Goal: Transaction & Acquisition: Purchase product/service

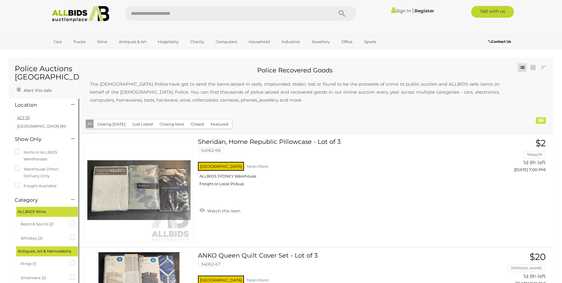
click at [28, 117] on link "ACT (5)" at bounding box center [23, 117] width 13 height 5
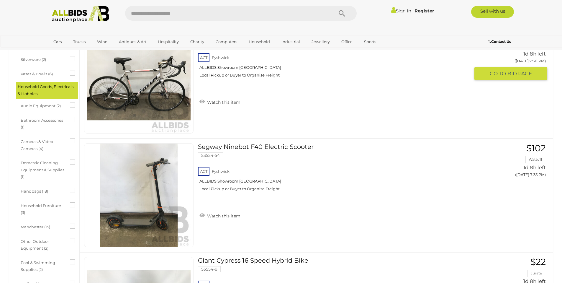
scroll to position [268, 0]
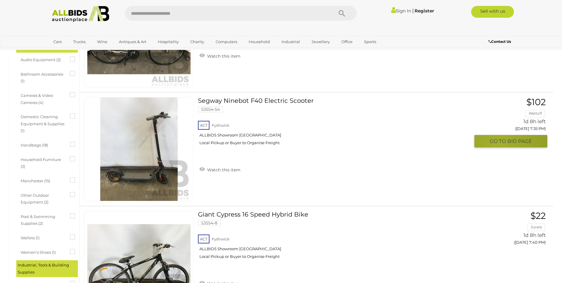
click at [498, 145] on button "GO TO BID PAGE" at bounding box center [510, 141] width 73 height 13
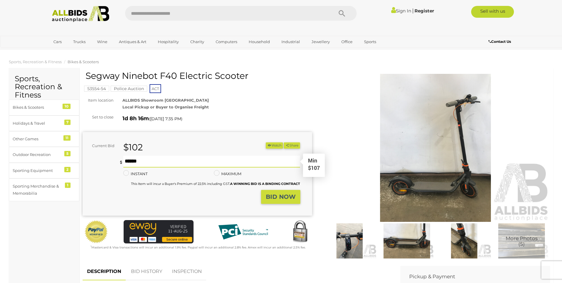
click at [200, 161] on input "text" at bounding box center [211, 161] width 177 height 12
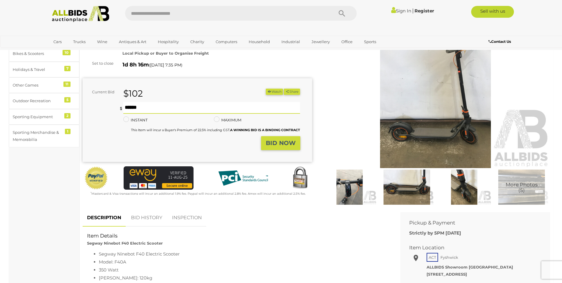
scroll to position [99, 0]
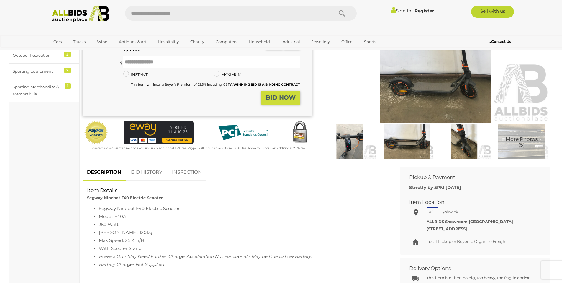
click at [153, 162] on div "Warranty Charity )" at bounding box center [316, 68] width 477 height 192
click at [153, 169] on link "BID HISTORY" at bounding box center [147, 171] width 40 height 17
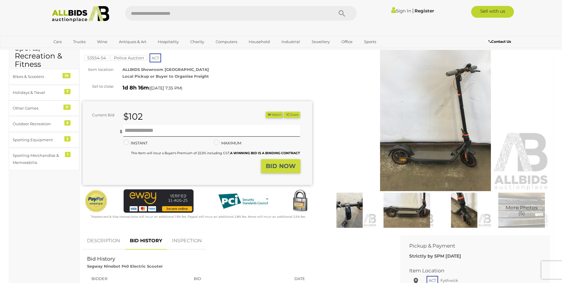
scroll to position [66, 0]
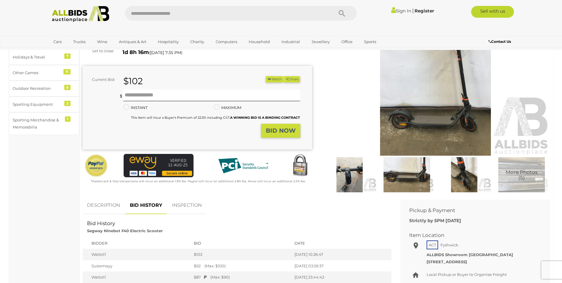
click at [106, 202] on link "DESCRIPTION" at bounding box center [104, 205] width 42 height 17
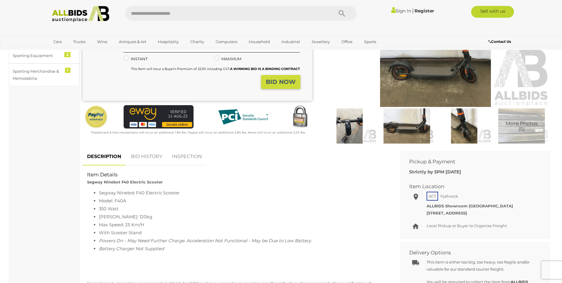
scroll to position [0, 0]
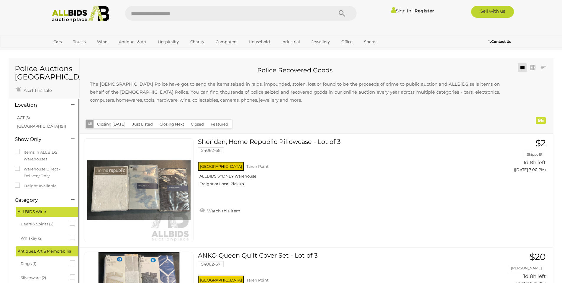
click at [28, 119] on link "ACT (5)" at bounding box center [23, 117] width 13 height 5
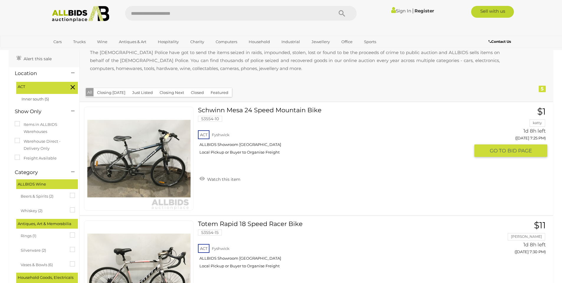
scroll to position [52, 0]
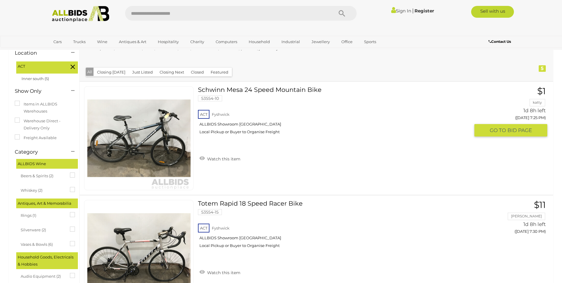
click at [281, 90] on link "Schwinn Mesa 24 Speed Mountain Bike 53554-10 ACT Fyshwick ALLBIDS Showroom Fysh…" at bounding box center [335, 112] width 267 height 53
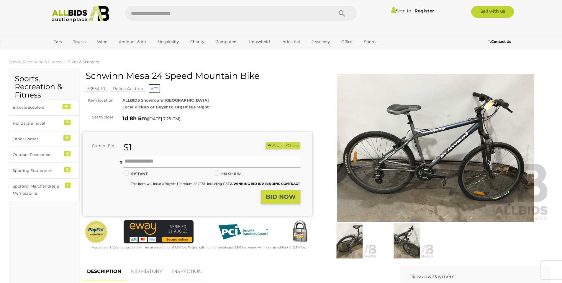
click at [85, 74] on div "Schwinn Mesa 24 Speed Mountain Bike 53554-10 Police Auction ACT Item location (…" at bounding box center [198, 161] width 230 height 180
drag, startPoint x: 86, startPoint y: 74, endPoint x: 263, endPoint y: 75, distance: 177.3
click at [263, 75] on h1 "Schwinn Mesa 24 Speed Mountain Bike" at bounding box center [198, 76] width 225 height 10
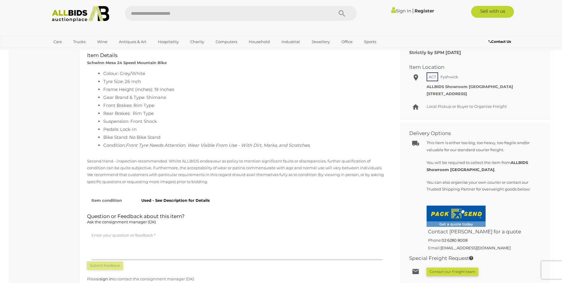
scroll to position [86, 0]
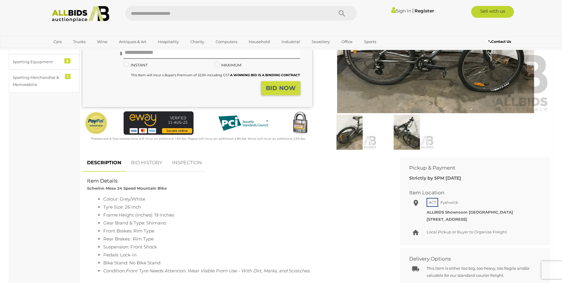
scroll to position [126, 0]
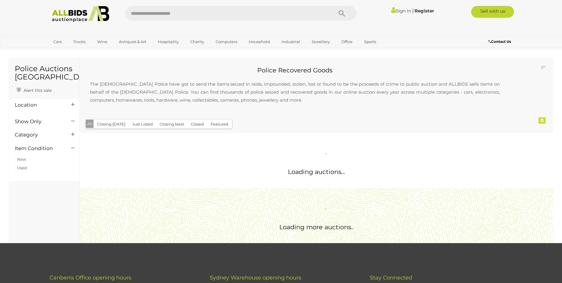
scroll to position [52, 0]
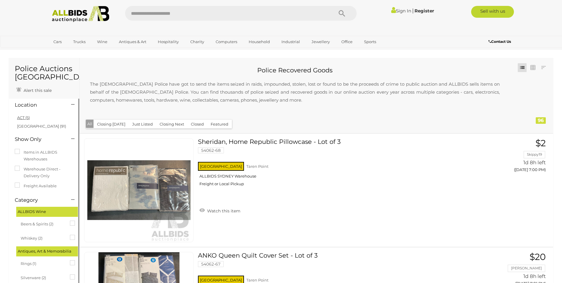
click at [28, 117] on link "ACT (5)" at bounding box center [23, 117] width 13 height 5
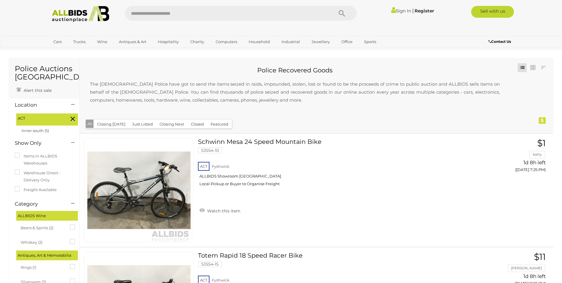
scroll to position [103, 0]
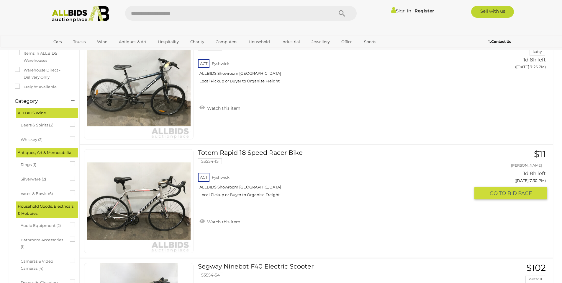
click at [286, 152] on link "Totem Rapid 18 Speed Racer Bike 53554-15 ACT Fyshwick ALLBIDS Showroom Fyshwick" at bounding box center [335, 175] width 267 height 53
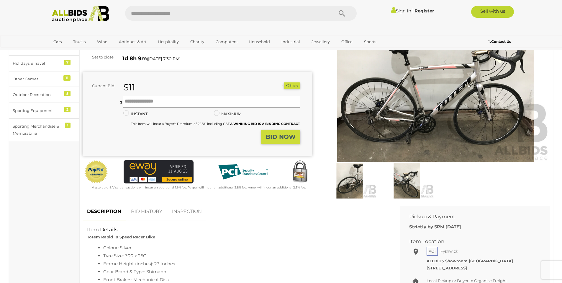
scroll to position [60, 0]
click at [141, 212] on link "BID HISTORY" at bounding box center [147, 211] width 40 height 17
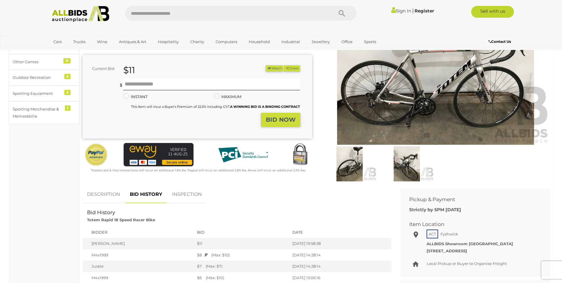
scroll to position [122, 0]
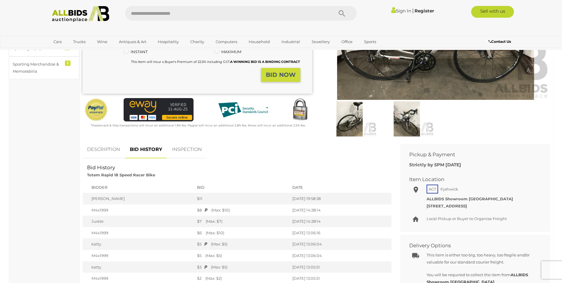
click at [87, 150] on link "DESCRIPTION" at bounding box center [104, 149] width 42 height 17
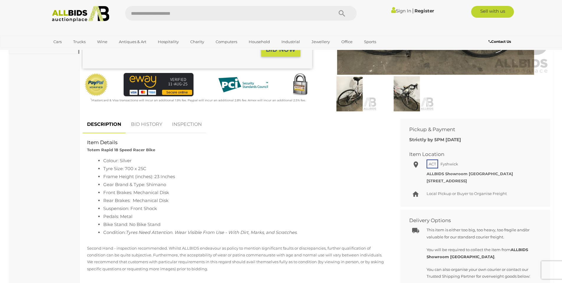
scroll to position [0, 0]
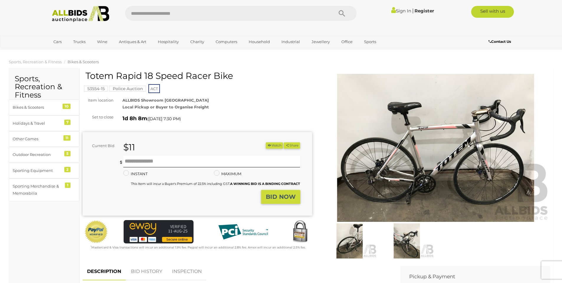
drag, startPoint x: 86, startPoint y: 75, endPoint x: 252, endPoint y: 72, distance: 165.5
click at [253, 72] on h1 "Totem Rapid 18 Speed Racer Bike" at bounding box center [198, 76] width 225 height 10
click at [126, 88] on mark "Police Auction" at bounding box center [127, 89] width 37 height 6
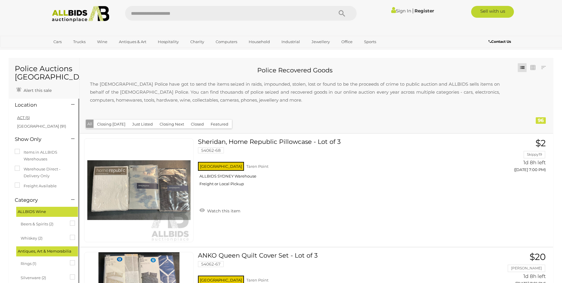
click at [26, 116] on link "ACT (5)" at bounding box center [23, 117] width 13 height 5
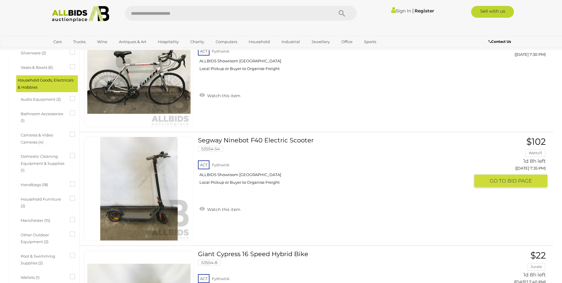
scroll to position [232, 0]
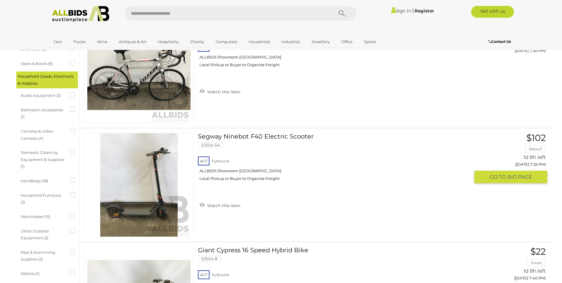
click at [304, 138] on link "Segway Ninebot F40 Electric Scooter 53554-54 ACT Fyshwick ALLBIDS Showroom Fysh…" at bounding box center [335, 159] width 267 height 53
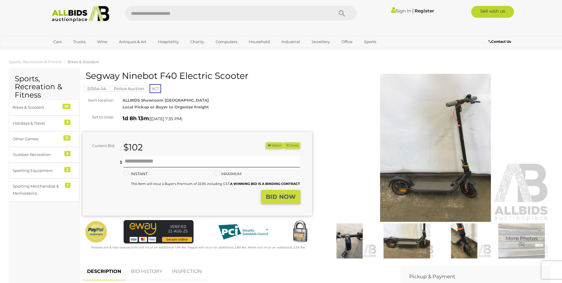
drag, startPoint x: 86, startPoint y: 78, endPoint x: 248, endPoint y: 79, distance: 162.3
click at [248, 79] on h1 "Segway Ninebot F40 Electric Scooter" at bounding box center [198, 76] width 225 height 10
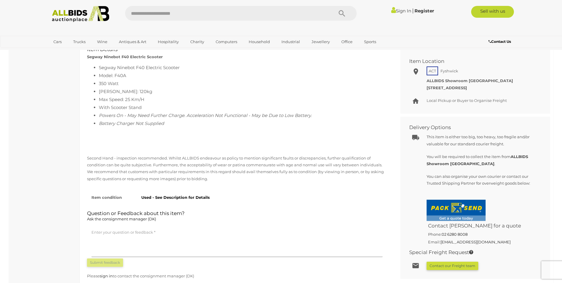
scroll to position [146, 0]
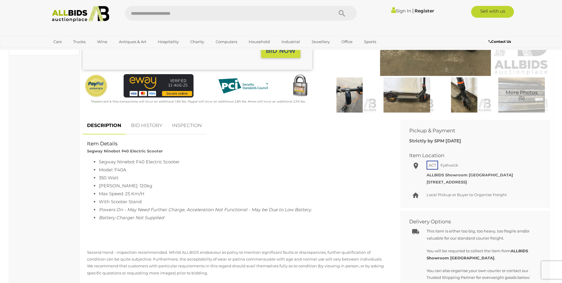
click at [159, 120] on link "BID HISTORY" at bounding box center [147, 125] width 40 height 17
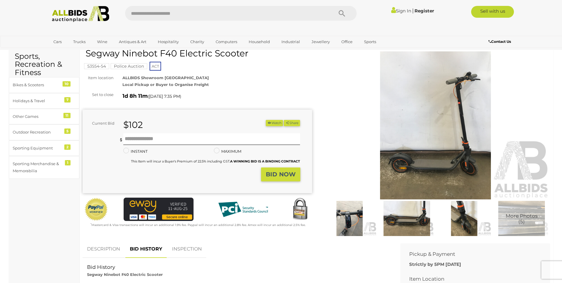
scroll to position [0, 0]
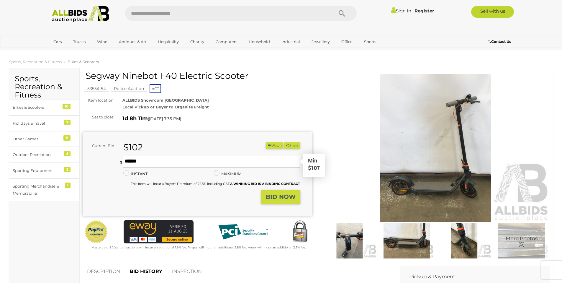
click at [175, 164] on input "text" at bounding box center [211, 161] width 177 height 12
click at [285, 194] on strong "BID NOW" at bounding box center [281, 196] width 30 height 7
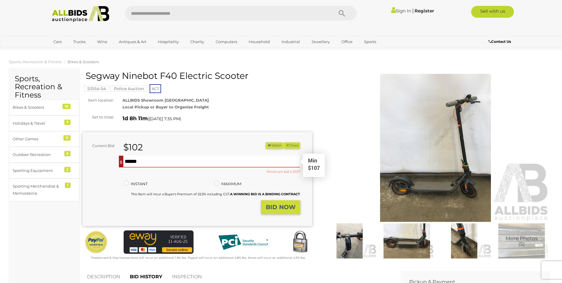
click at [186, 158] on input "***" at bounding box center [211, 161] width 177 height 12
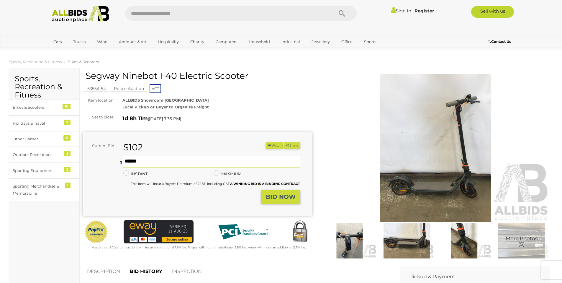
type input "***"
click at [129, 170] on label "INSTANT" at bounding box center [135, 173] width 24 height 7
click at [275, 197] on strong "BID NOW" at bounding box center [281, 196] width 30 height 7
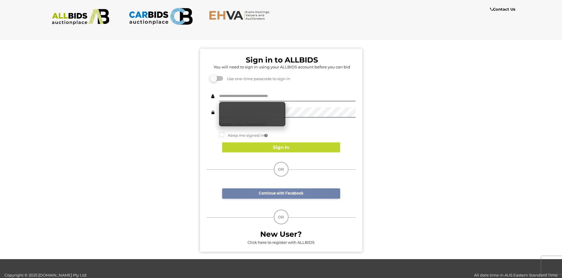
click at [288, 193] on link "Continue with Facebook" at bounding box center [281, 194] width 118 height 10
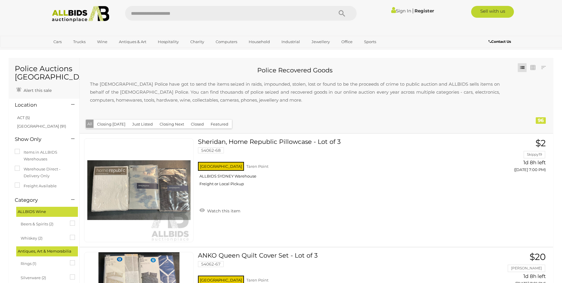
scroll to position [3624, 0]
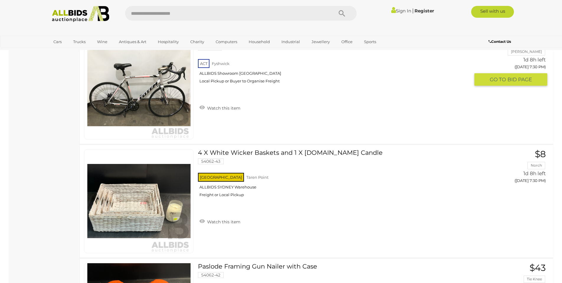
click at [203, 63] on div "ACT [GEOGRAPHIC_DATA] ALLBIDS Showroom [GEOGRAPHIC_DATA] Local Pickup or Buyer …" at bounding box center [334, 73] width 272 height 30
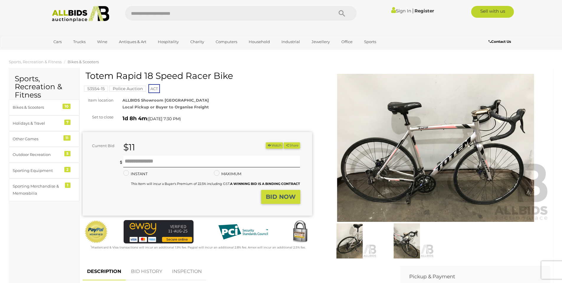
click at [155, 86] on span "ACT" at bounding box center [154, 88] width 12 height 9
click at [156, 88] on span "ACT" at bounding box center [154, 88] width 12 height 9
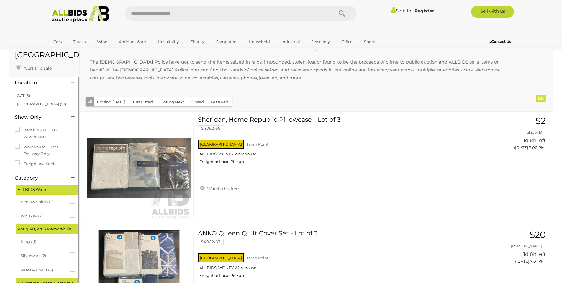
scroll to position [18, 0]
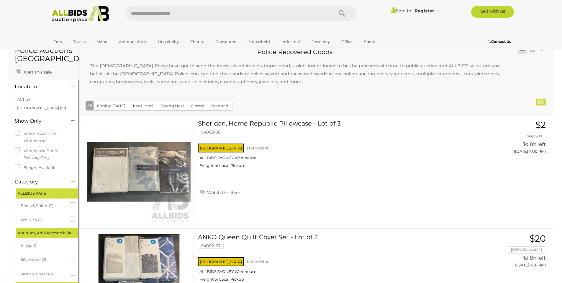
click at [24, 102] on li "ACT (5)" at bounding box center [44, 99] width 57 height 9
click at [25, 101] on link "ACT (5)" at bounding box center [23, 99] width 13 height 5
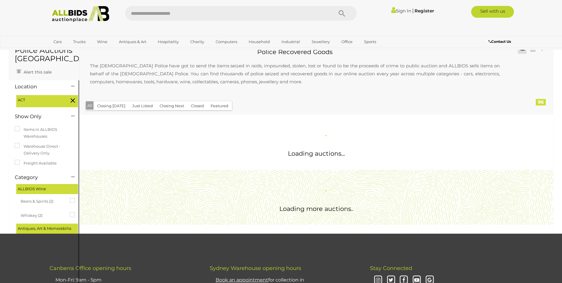
scroll to position [0, 0]
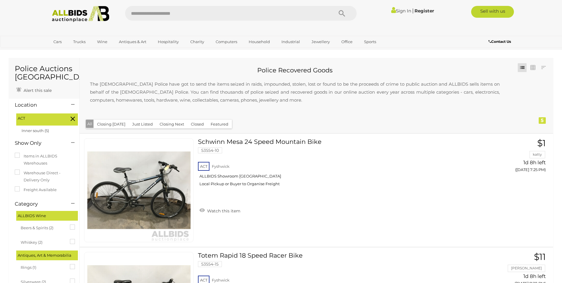
scroll to position [216, 0]
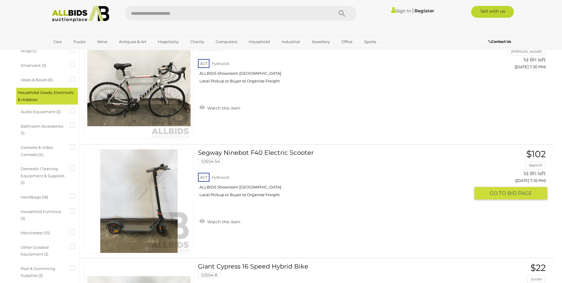
click at [512, 194] on span "BID PAGE" at bounding box center [519, 193] width 24 height 7
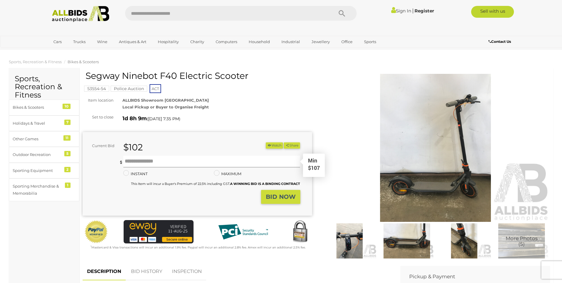
click at [190, 161] on input "text" at bounding box center [211, 161] width 177 height 12
type input "***"
click at [275, 199] on strong "BID NOW" at bounding box center [281, 196] width 30 height 7
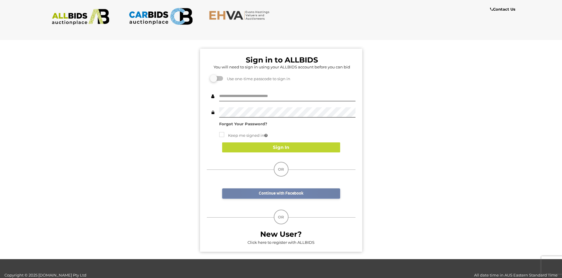
click at [279, 195] on link "Continue with Facebook" at bounding box center [281, 194] width 118 height 10
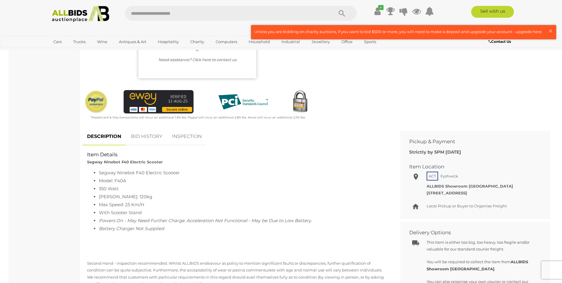
scroll to position [38, 0]
